Goal: Task Accomplishment & Management: Manage account settings

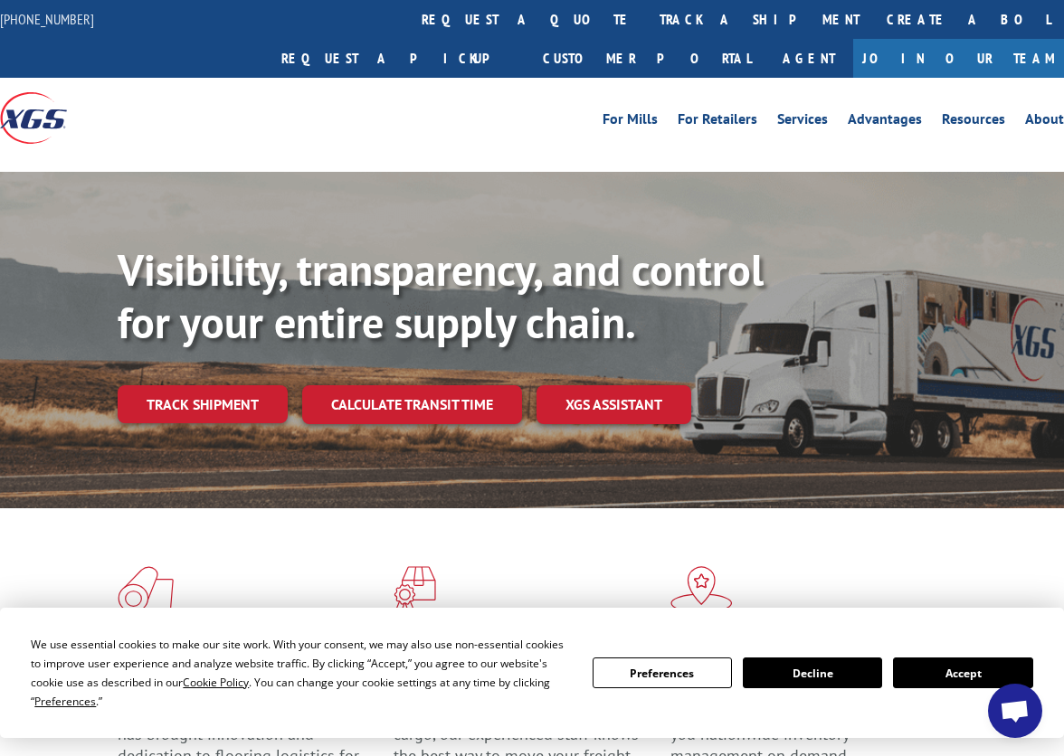
click at [651, 662] on button "Preferences" at bounding box center [661, 673] width 139 height 31
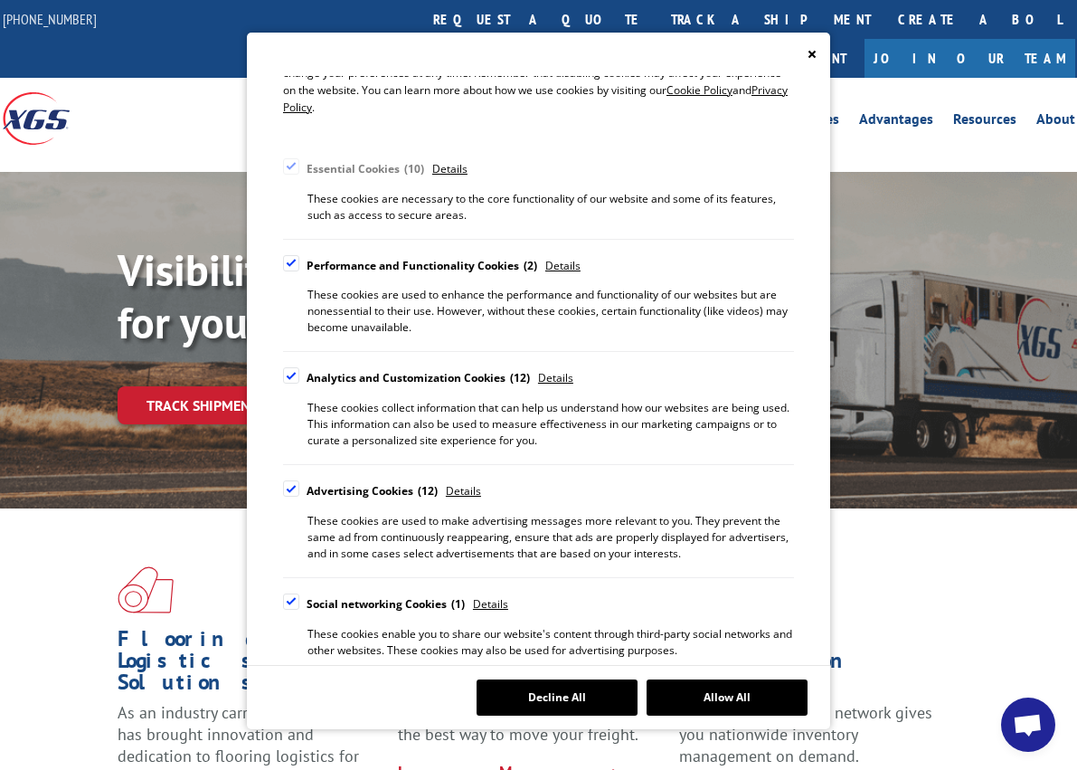
scroll to position [203, 0]
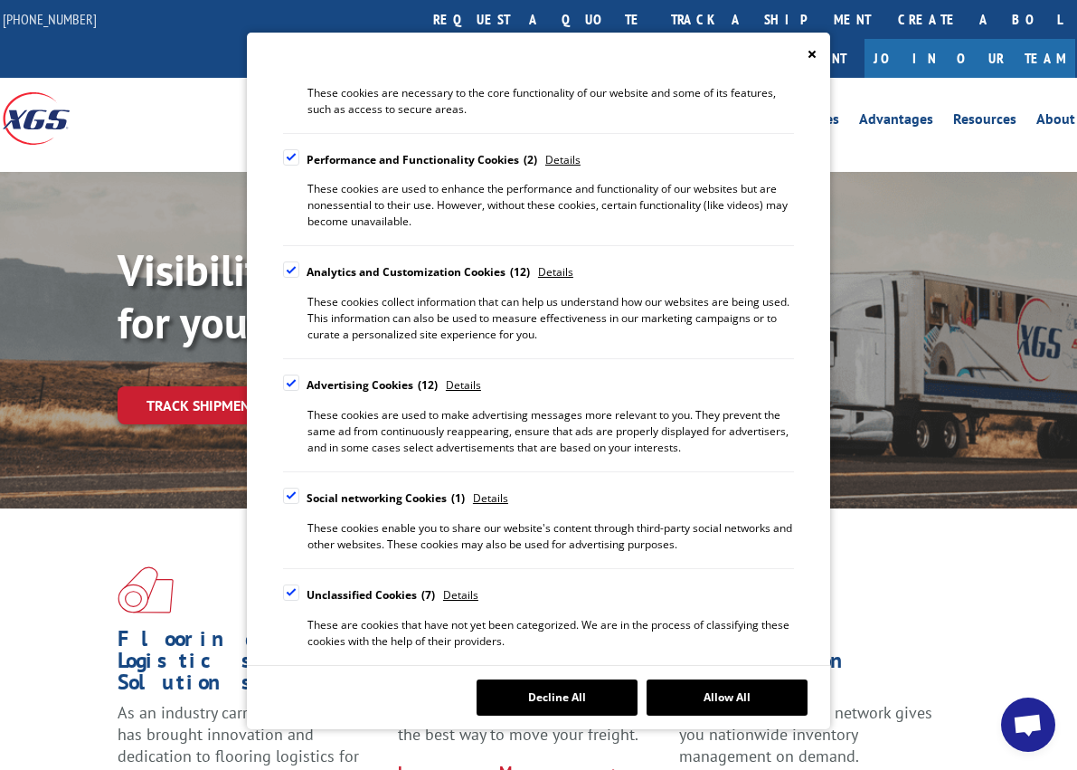
click at [291, 596] on div "Cookie Consent Preferences" at bounding box center [291, 592] width 16 height 16
click at [0, 0] on input "Unclassified Cookies 7" at bounding box center [0, 0] width 0 height 0
click at [292, 504] on label "Social networking Cookies 1" at bounding box center [374, 498] width 182 height 22
click at [0, 0] on input "Social networking Cookies 1" at bounding box center [0, 0] width 0 height 0
click at [293, 380] on div "Cookie Consent Preferences" at bounding box center [291, 382] width 16 height 16
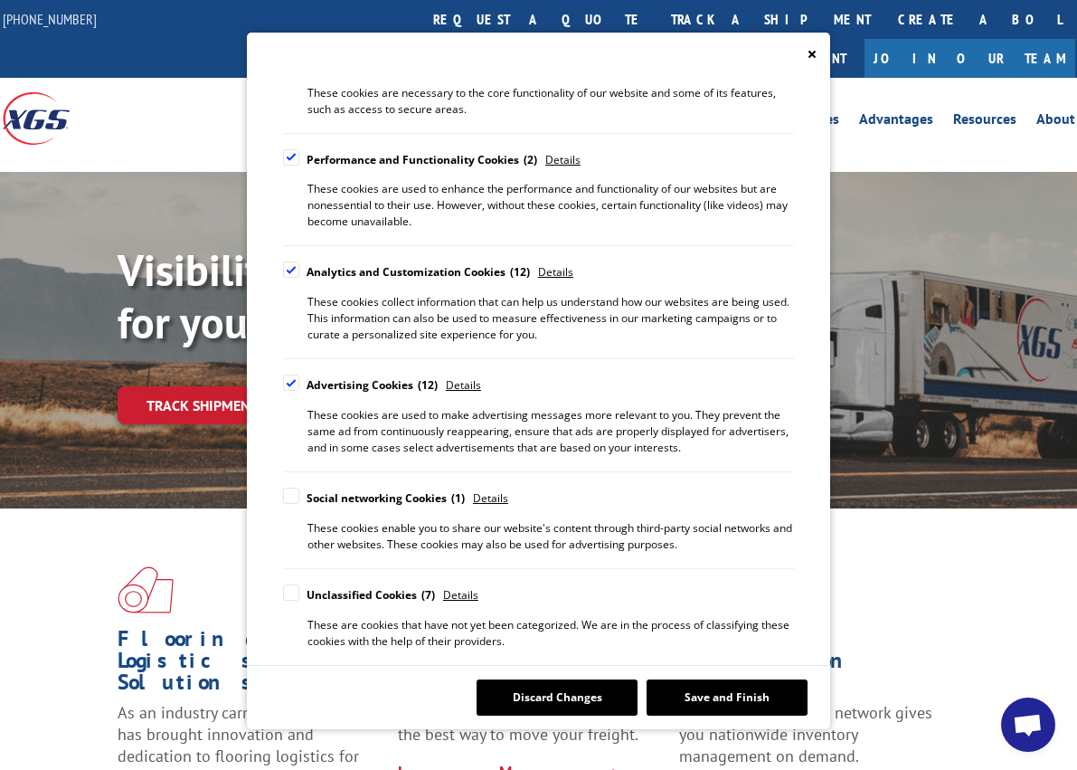
click at [0, 0] on input "Advertising Cookies 12" at bounding box center [0, 0] width 0 height 0
click at [290, 266] on div "Cookie Consent Preferences" at bounding box center [291, 269] width 16 height 16
click at [0, 0] on input "Analytics and Customization Cookies 12" at bounding box center [0, 0] width 0 height 0
click at [289, 167] on label "Performance and Functionality Cookies 2" at bounding box center [410, 160] width 254 height 22
click at [0, 0] on input "Performance and Functionality Cookies 2" at bounding box center [0, 0] width 0 height 0
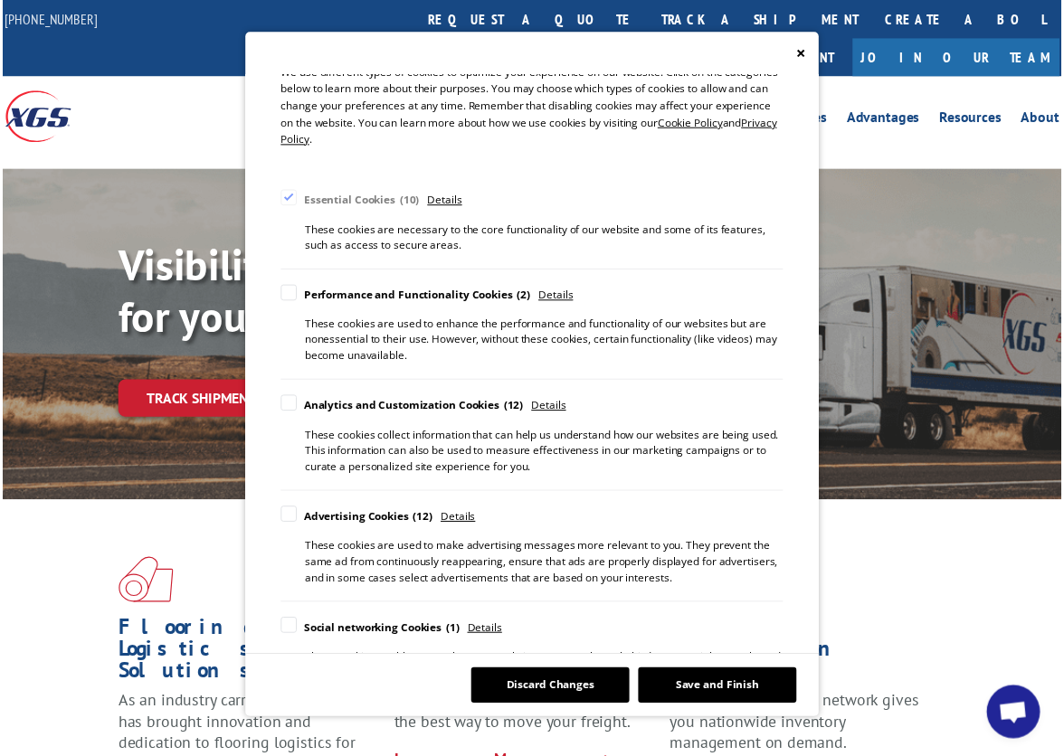
scroll to position [0, 0]
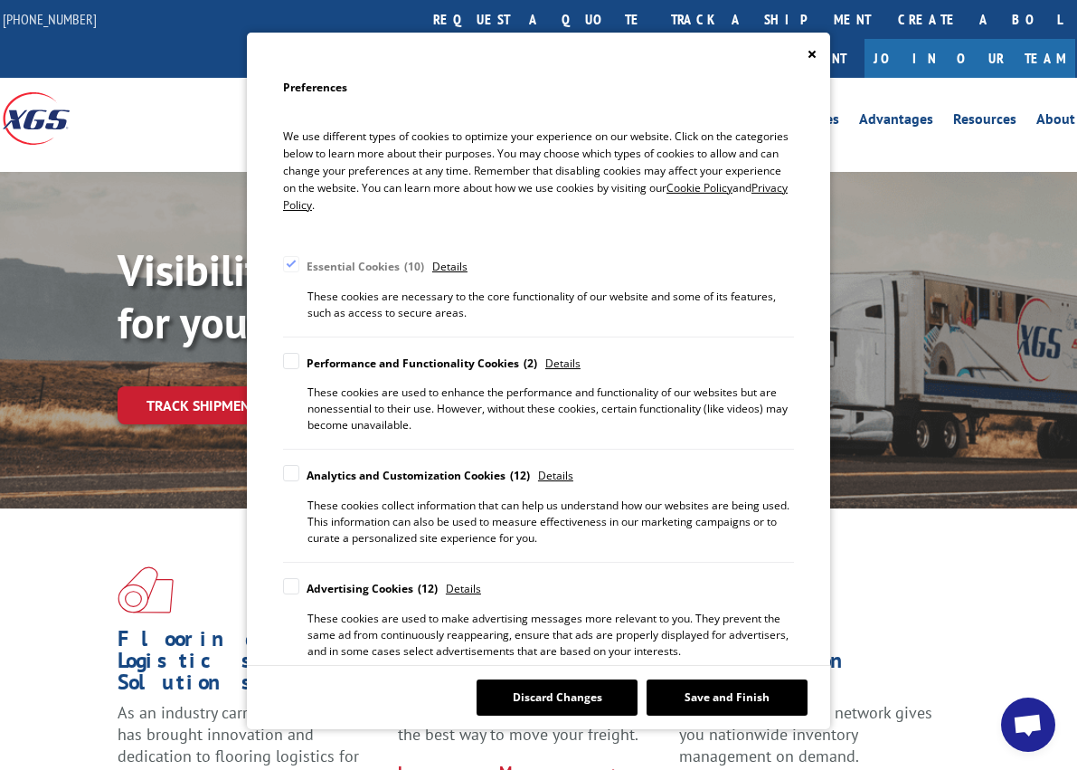
click at [743, 705] on button "Save and Finish" at bounding box center [727, 697] width 161 height 36
